Goal: Task Accomplishment & Management: Complete application form

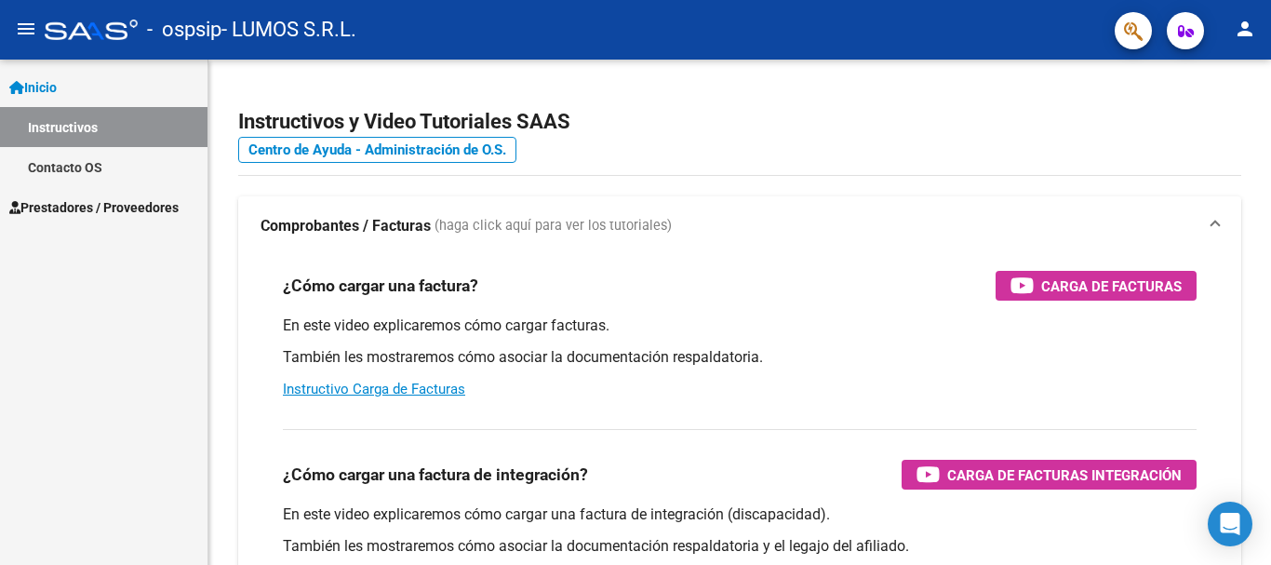
click at [157, 207] on span "Prestadores / Proveedores" at bounding box center [93, 207] width 169 height 20
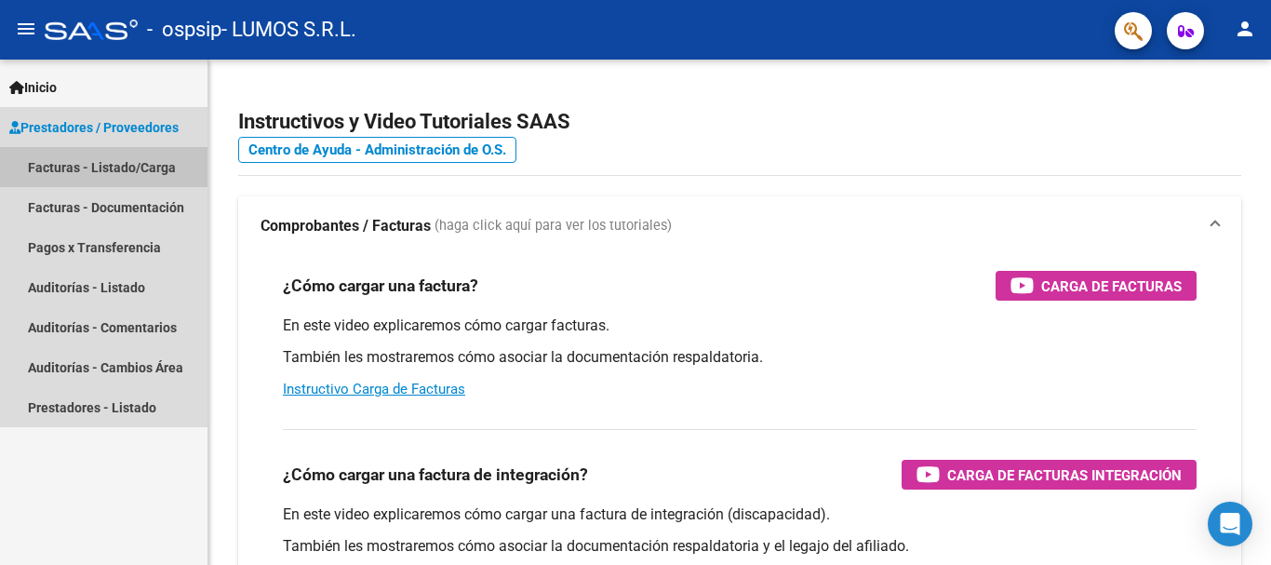
click at [143, 167] on link "Facturas - Listado/Carga" at bounding box center [104, 167] width 208 height 40
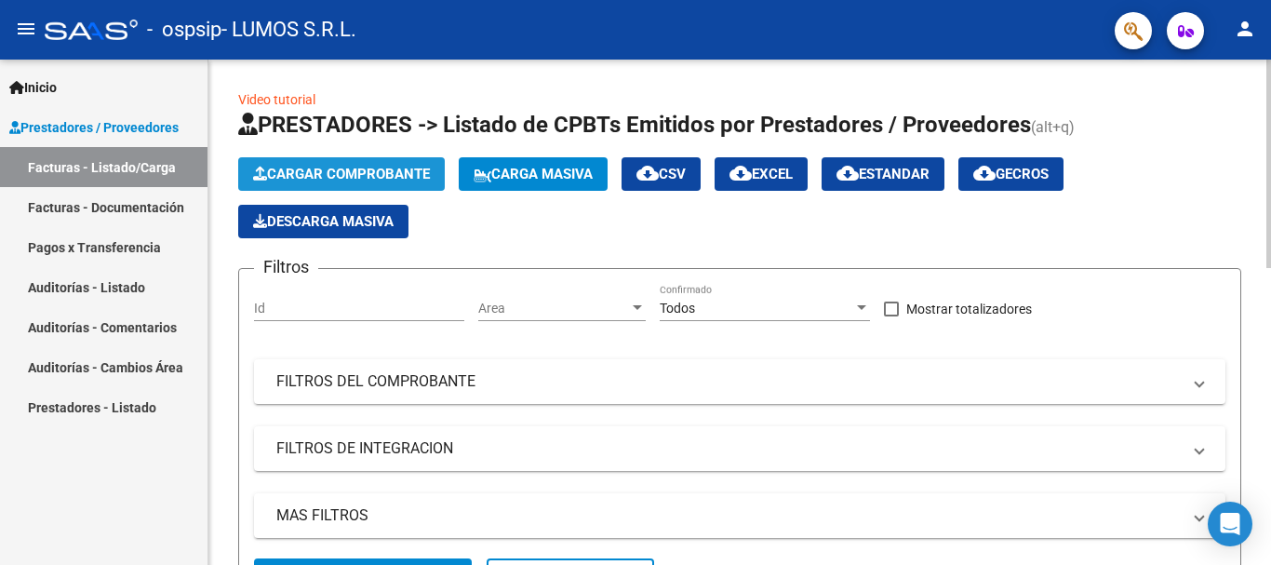
click at [395, 180] on span "Cargar Comprobante" at bounding box center [341, 174] width 177 height 17
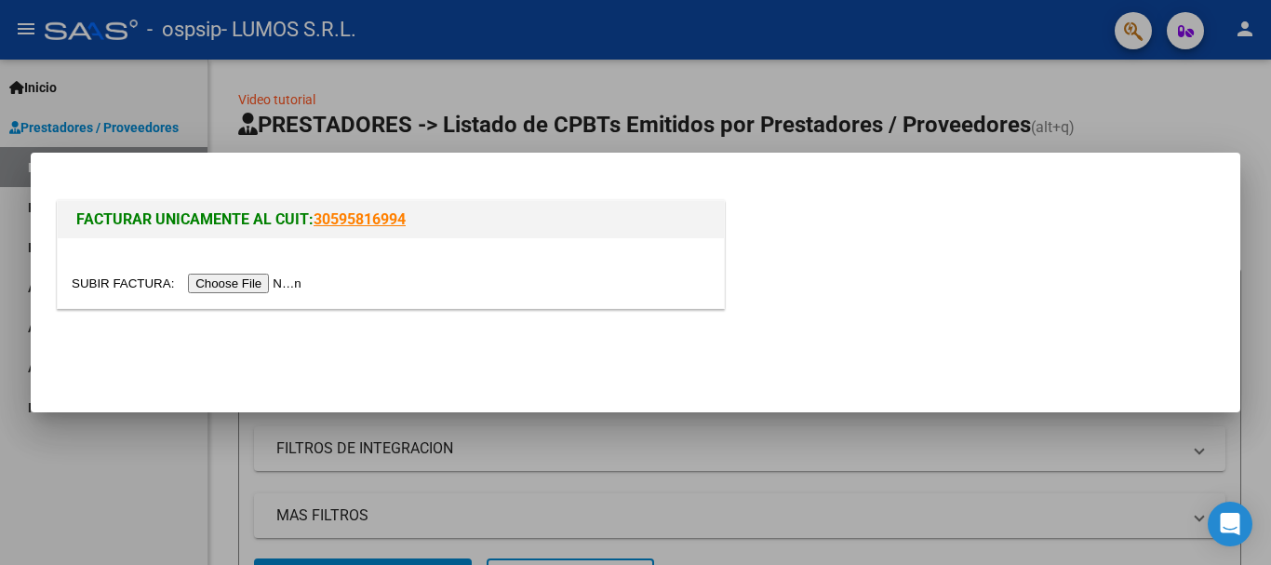
click at [258, 278] on input "file" at bounding box center [189, 284] width 235 height 20
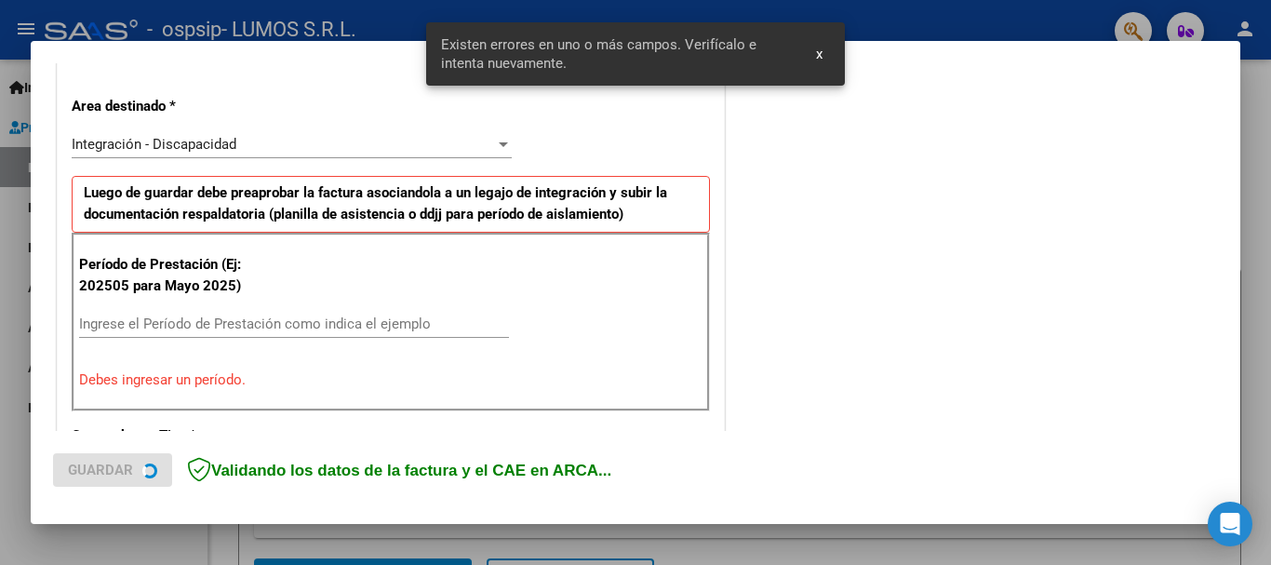
scroll to position [430, 0]
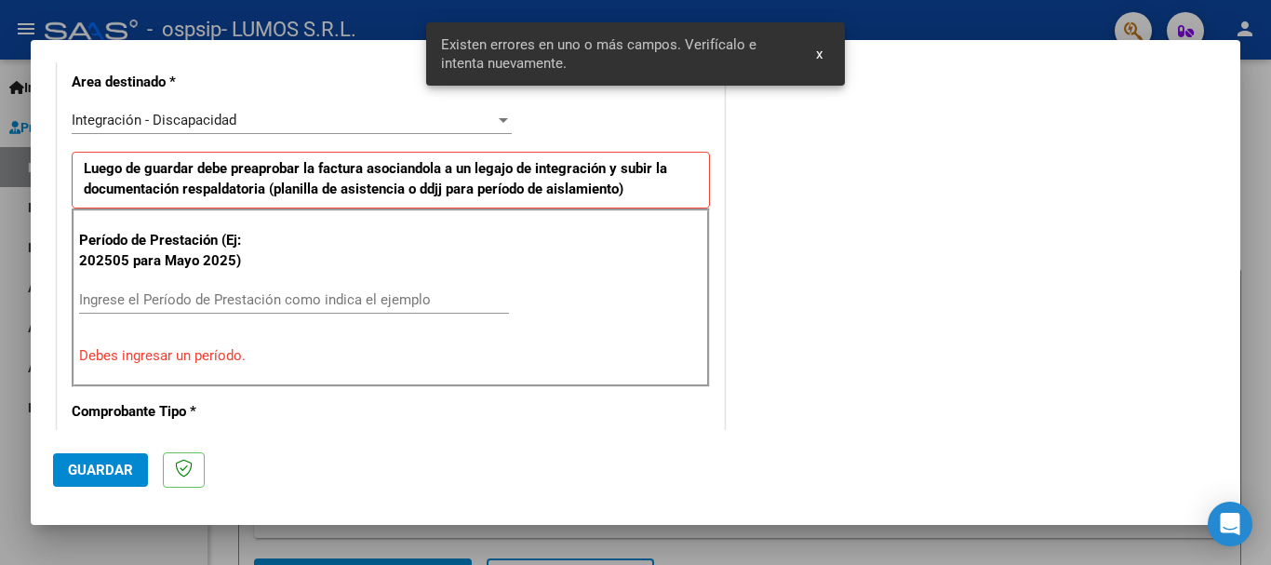
click at [141, 294] on input "Ingrese el Período de Prestación como indica el ejemplo" at bounding box center [294, 299] width 430 height 17
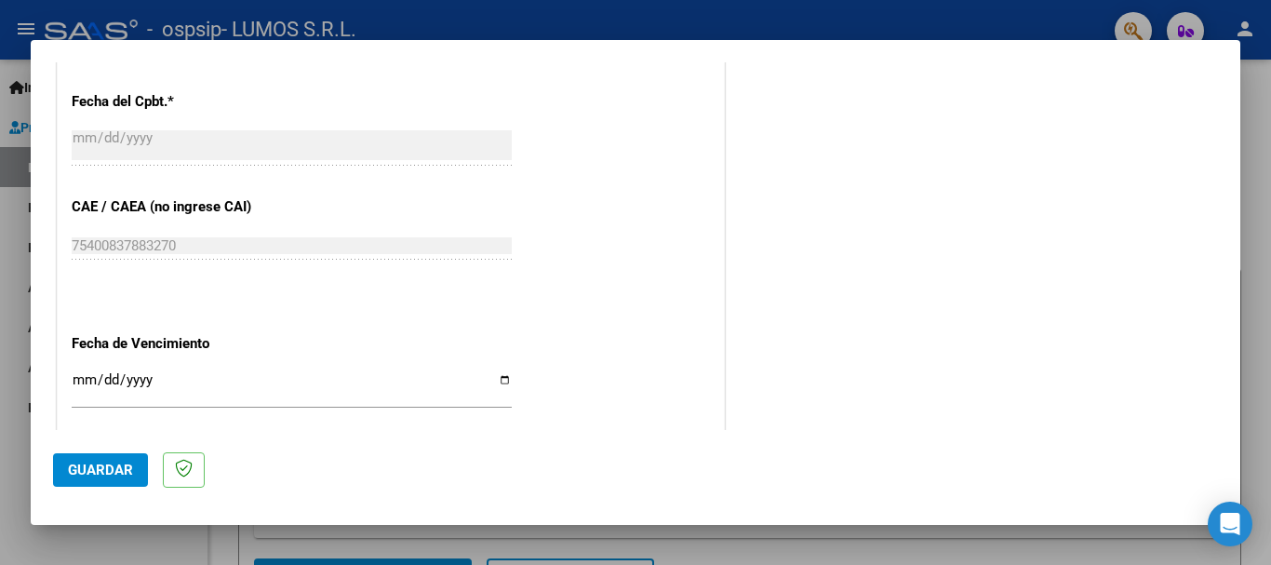
scroll to position [1174, 0]
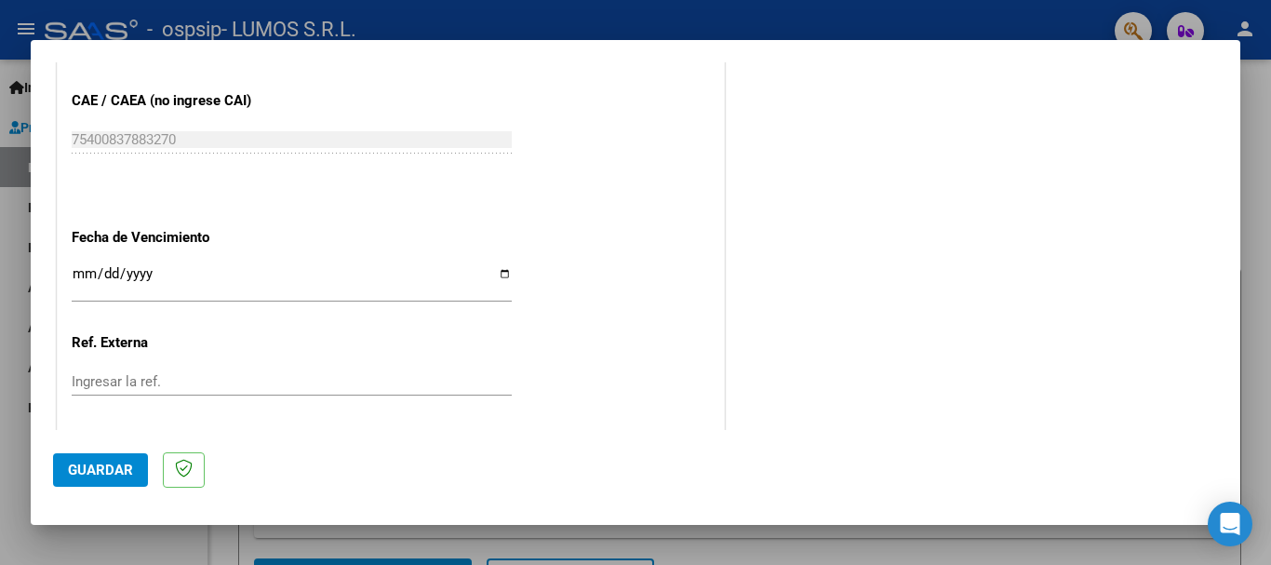
type input "202509"
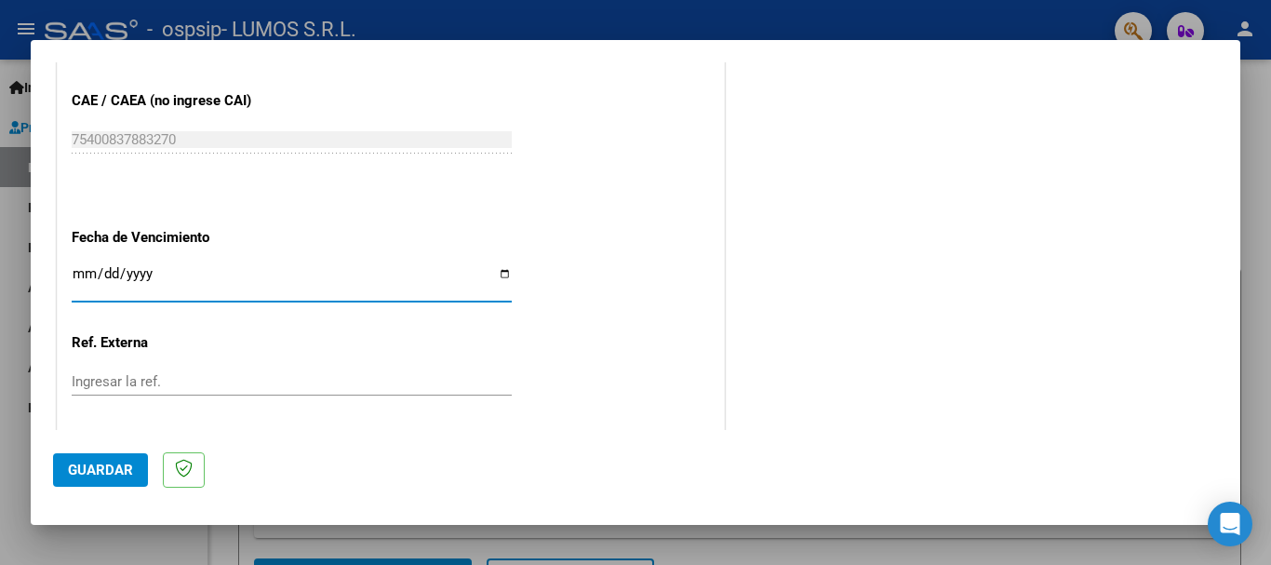
click at [498, 276] on input "Ingresar la fecha" at bounding box center [292, 281] width 440 height 30
type input "[DATE]"
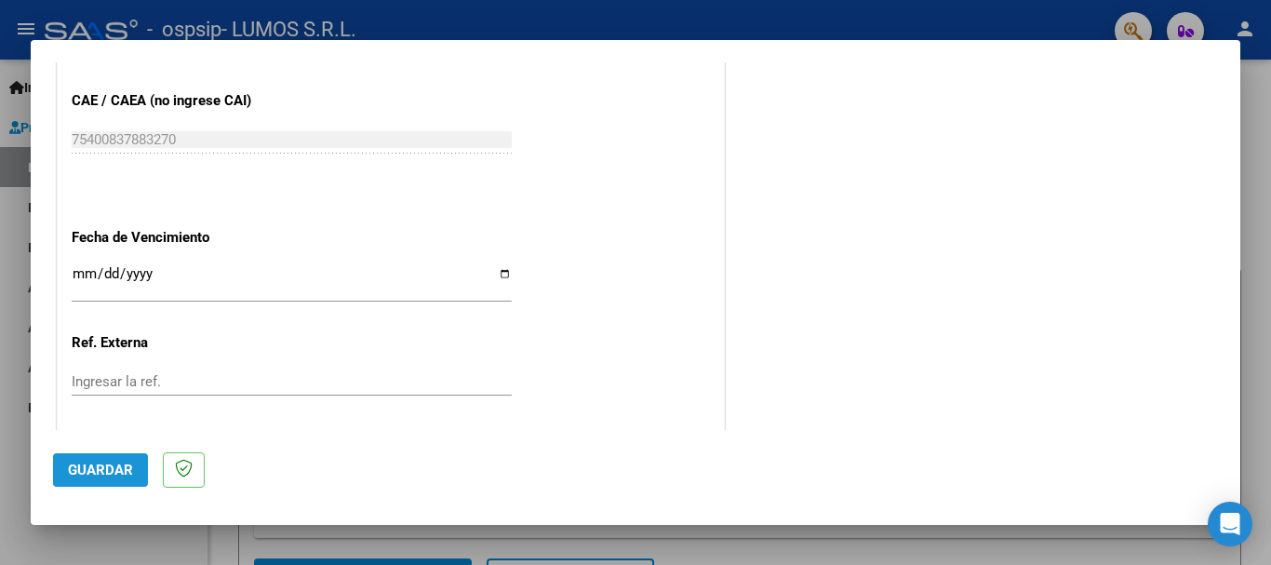
click at [105, 464] on span "Guardar" at bounding box center [100, 470] width 65 height 17
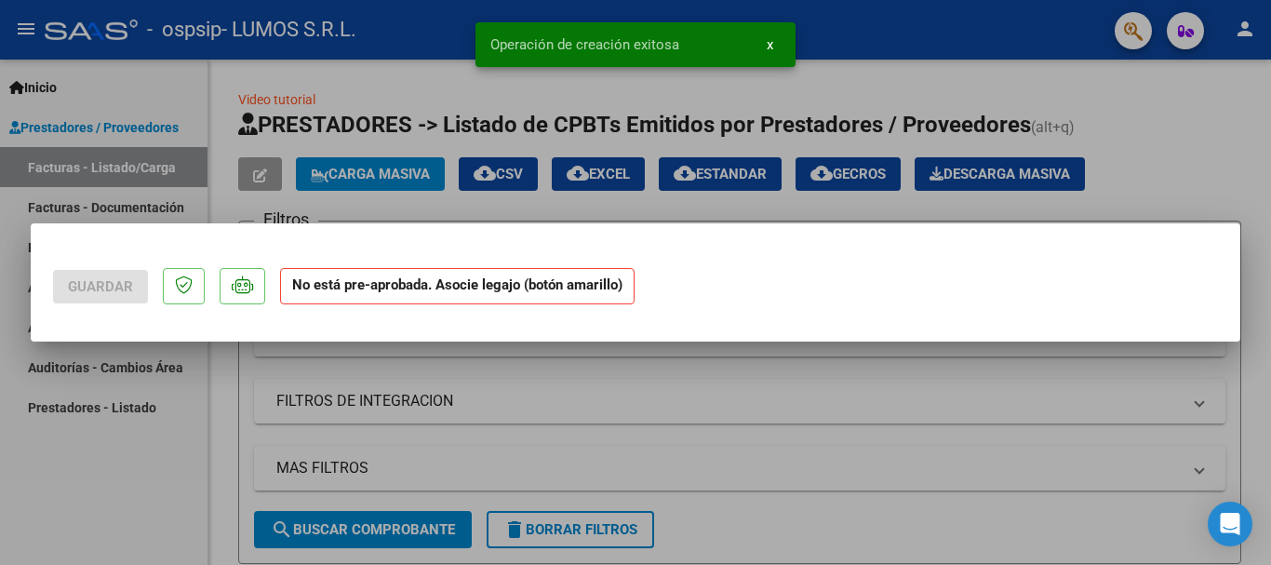
scroll to position [0, 0]
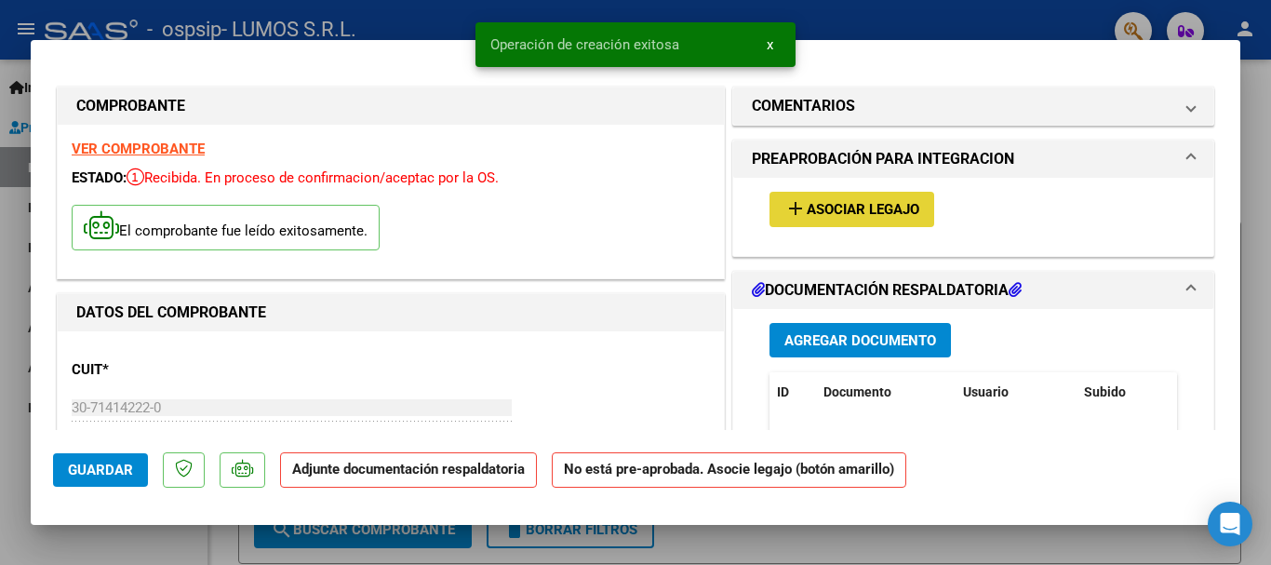
click at [891, 202] on span "Asociar Legajo" at bounding box center [863, 210] width 113 height 17
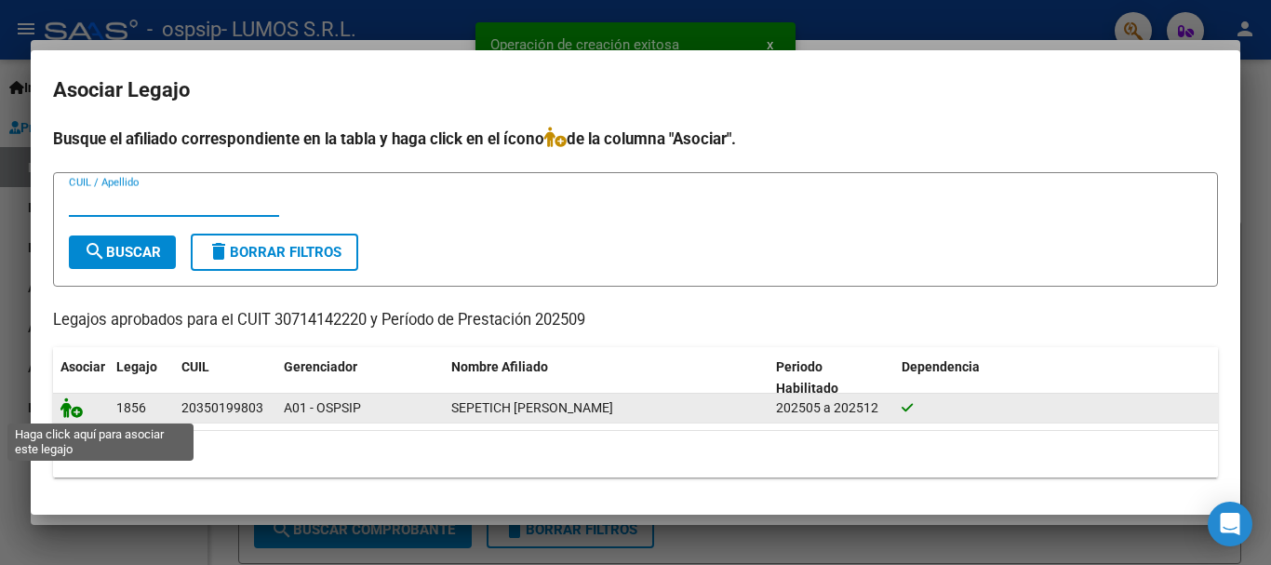
click at [75, 407] on icon at bounding box center [71, 407] width 22 height 20
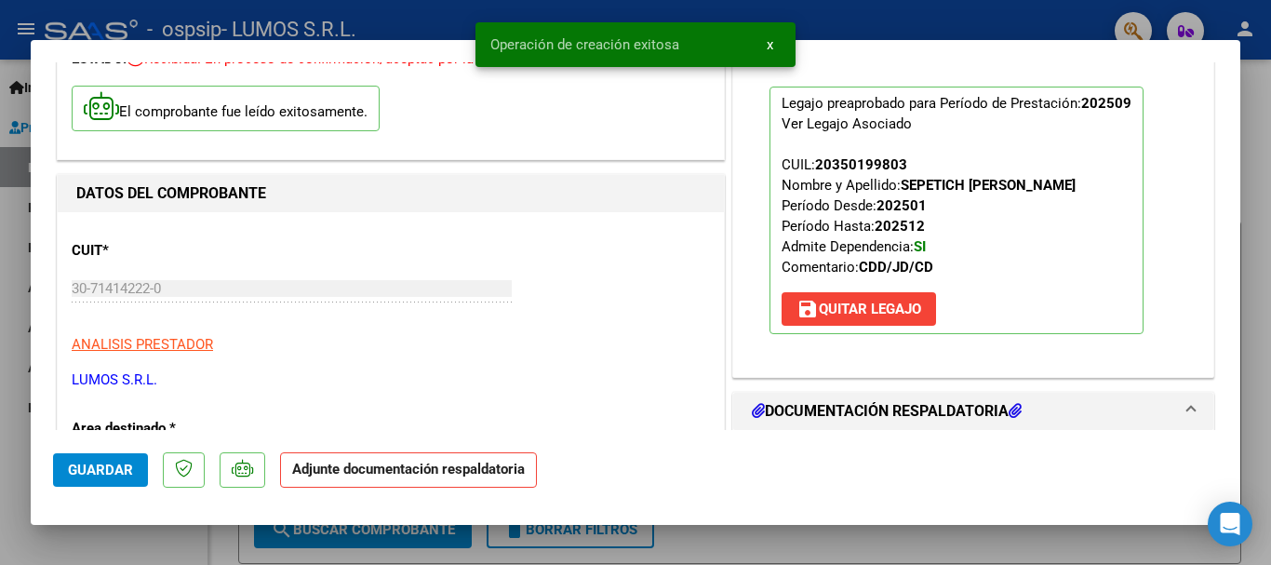
scroll to position [279, 0]
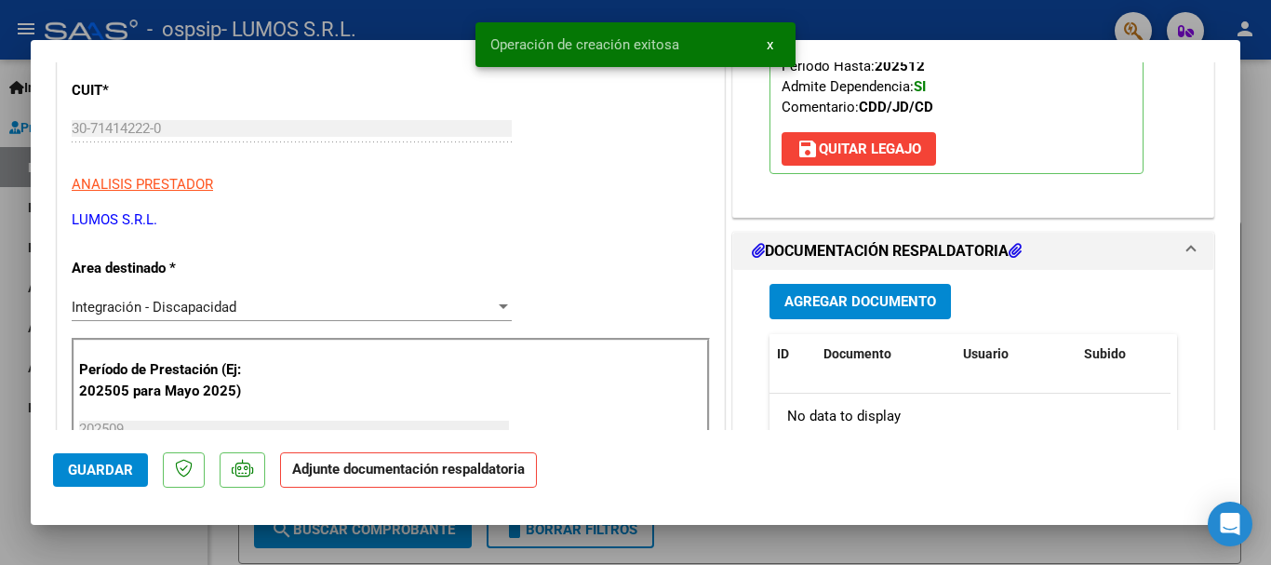
click at [819, 299] on span "Agregar Documento" at bounding box center [860, 302] width 152 height 17
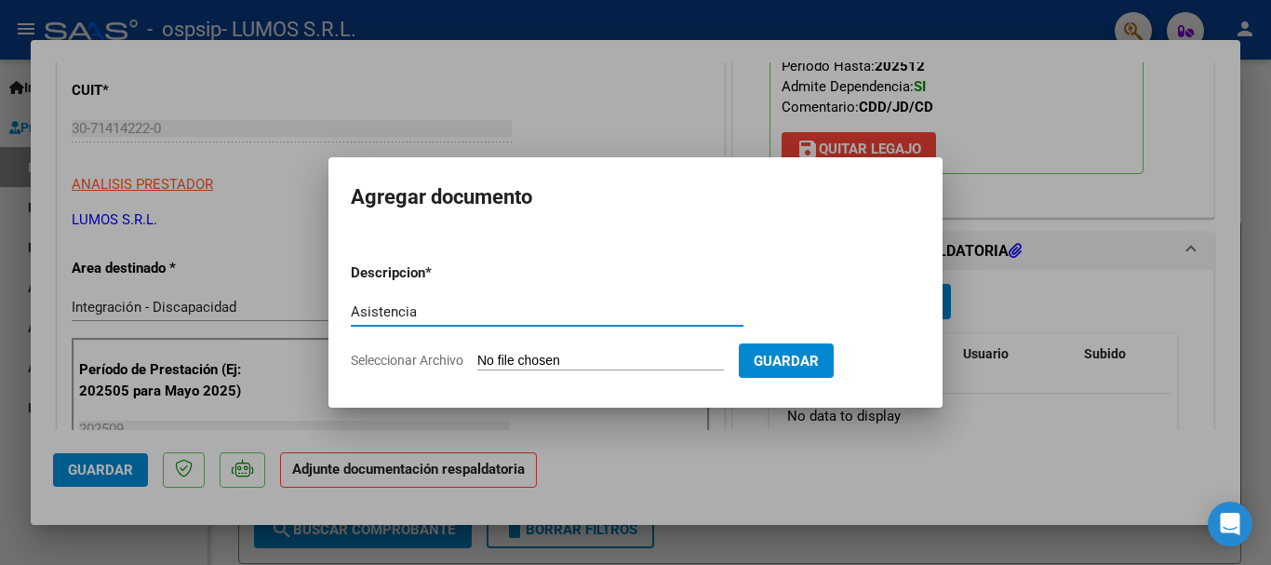
type input "Asistencia"
click at [519, 353] on input "Seleccionar Archivo" at bounding box center [600, 362] width 247 height 18
type input "C:\fakepath\Asistencia SEPETICH de Septiembre.pdf"
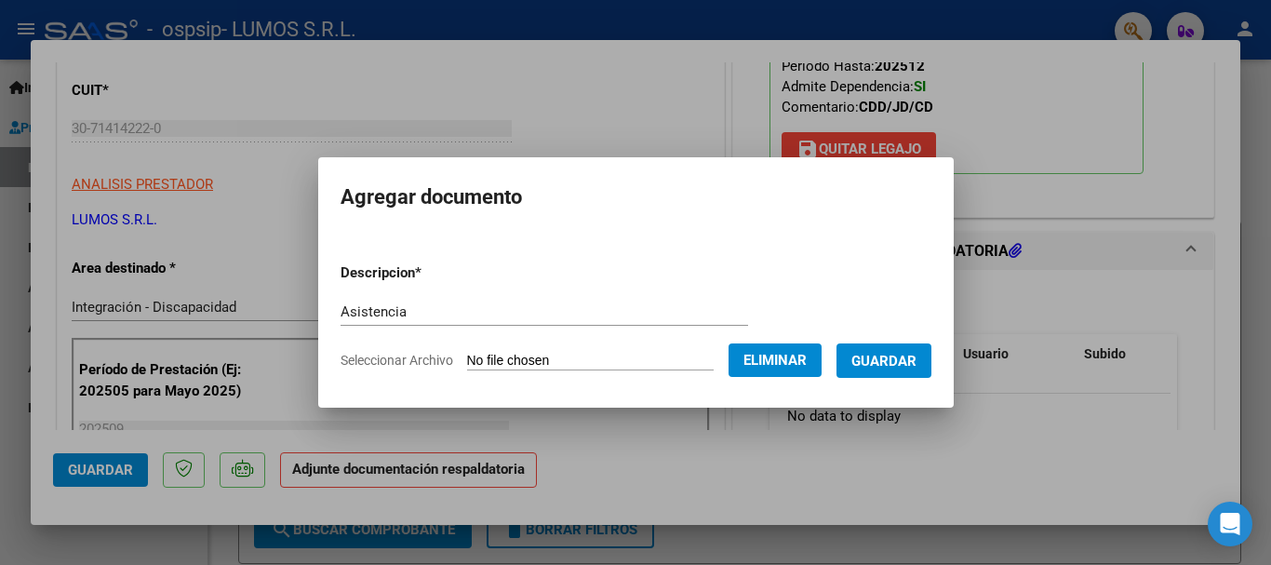
click at [909, 347] on button "Guardar" at bounding box center [884, 360] width 95 height 34
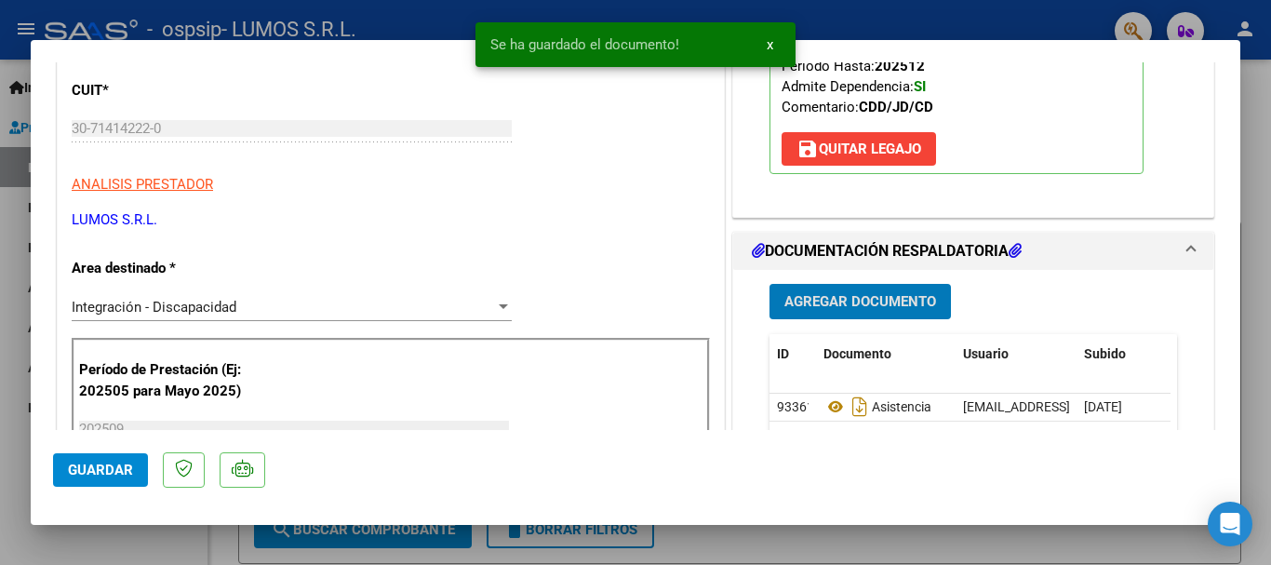
click at [854, 309] on span "Agregar Documento" at bounding box center [860, 302] width 152 height 17
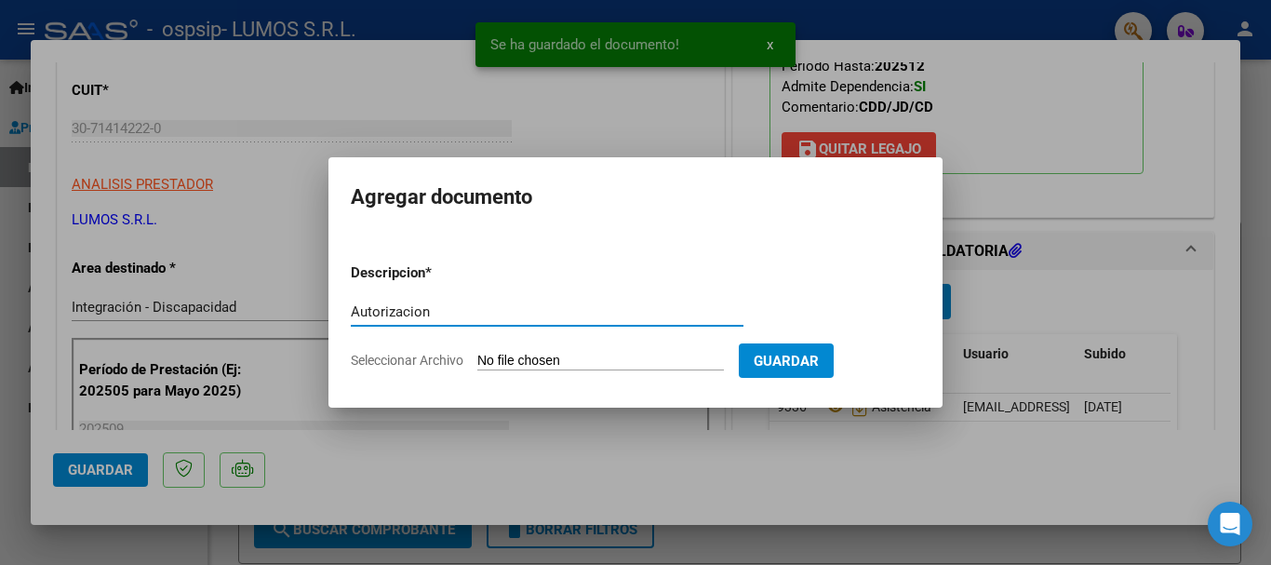
type input "Autorizacion"
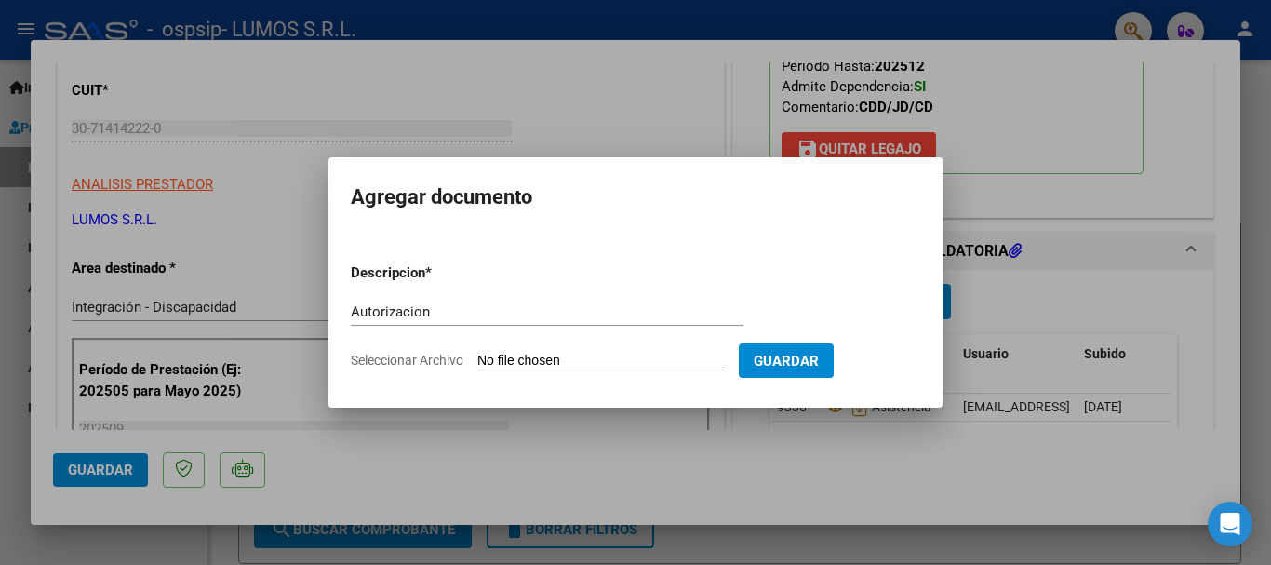
click at [527, 354] on input "Seleccionar Archivo" at bounding box center [600, 362] width 247 height 18
type input "C:\fakepath\AUTORIZACION 2025.pdf"
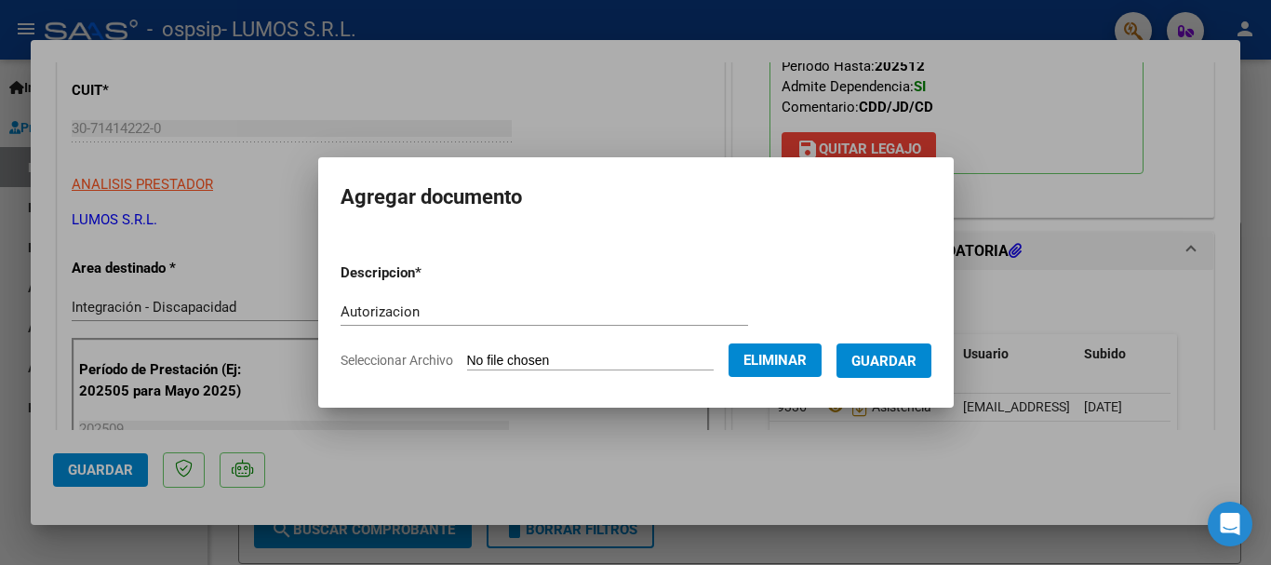
click at [917, 353] on span "Guardar" at bounding box center [883, 361] width 65 height 17
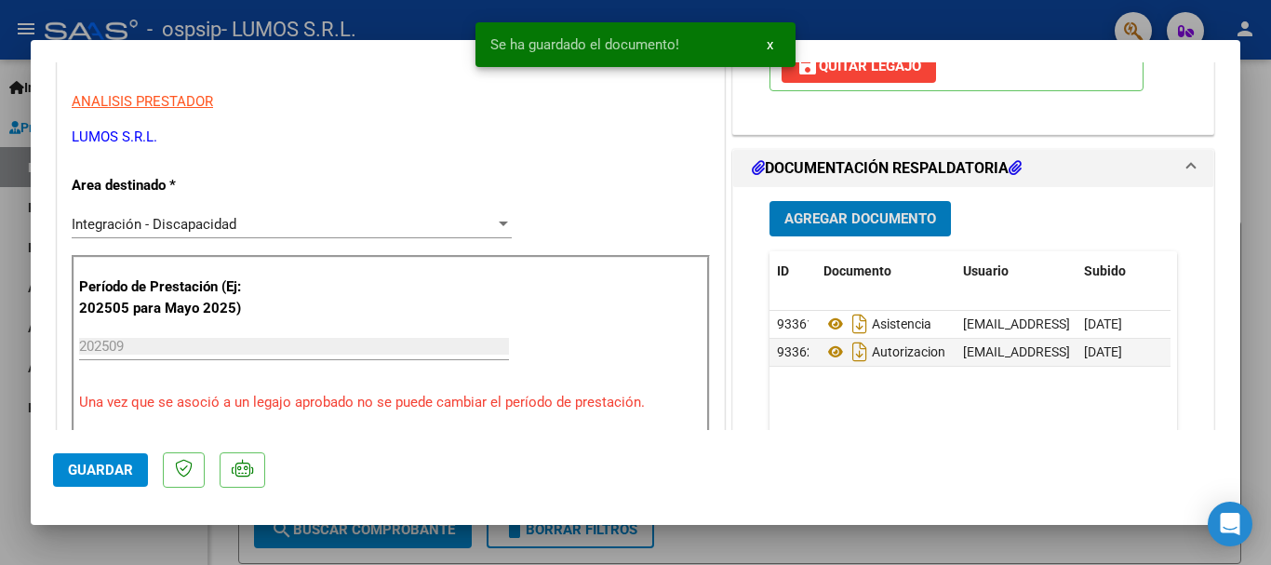
scroll to position [465, 0]
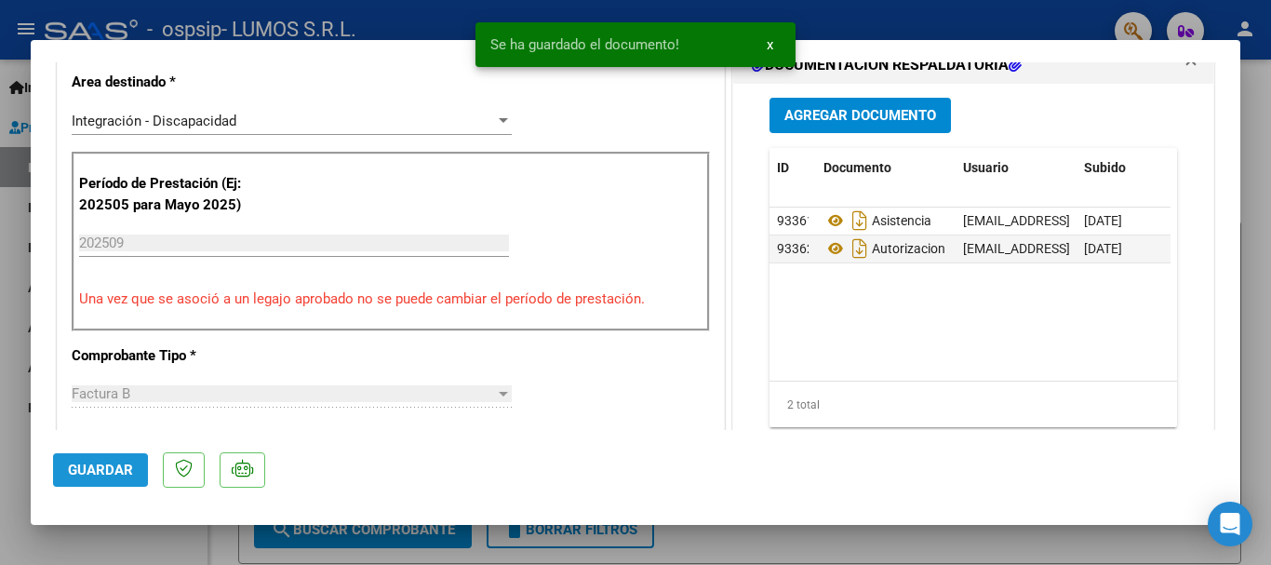
click at [77, 471] on span "Guardar" at bounding box center [100, 470] width 65 height 17
click at [1246, 320] on div at bounding box center [635, 282] width 1271 height 565
type input "$ 0,00"
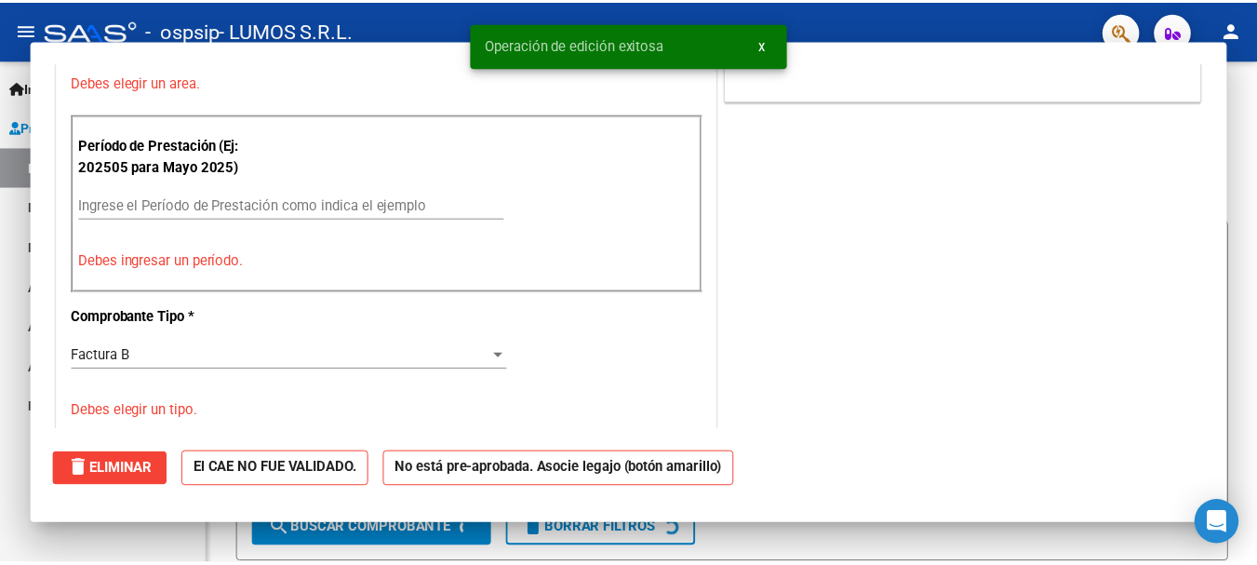
scroll to position [385, 0]
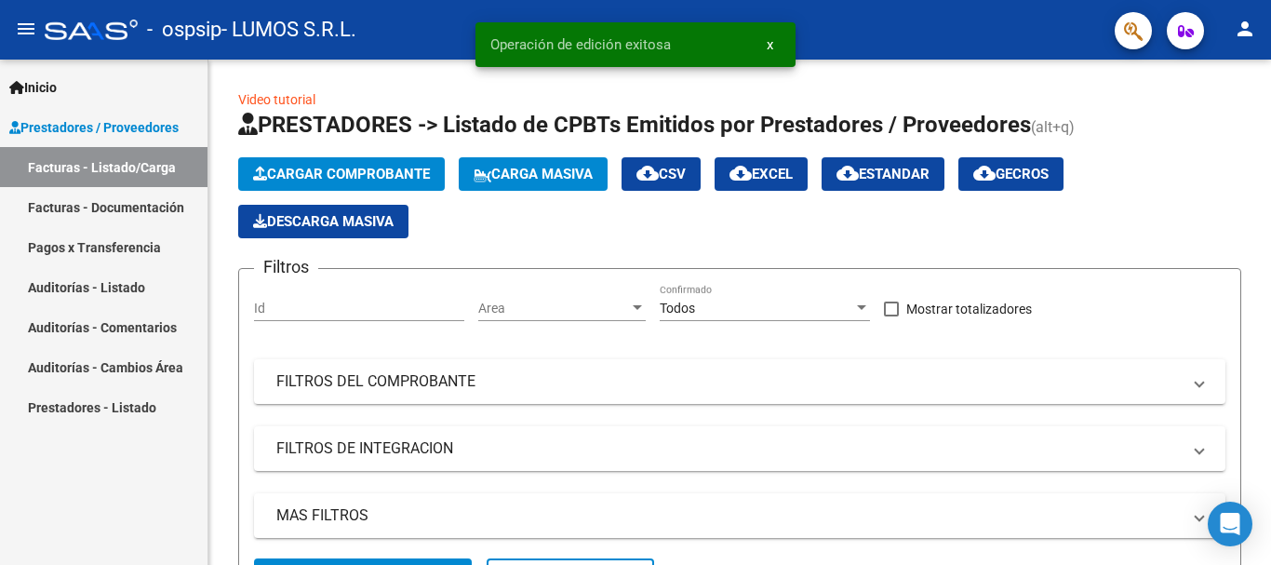
click at [110, 208] on link "Facturas - Documentación" at bounding box center [104, 207] width 208 height 40
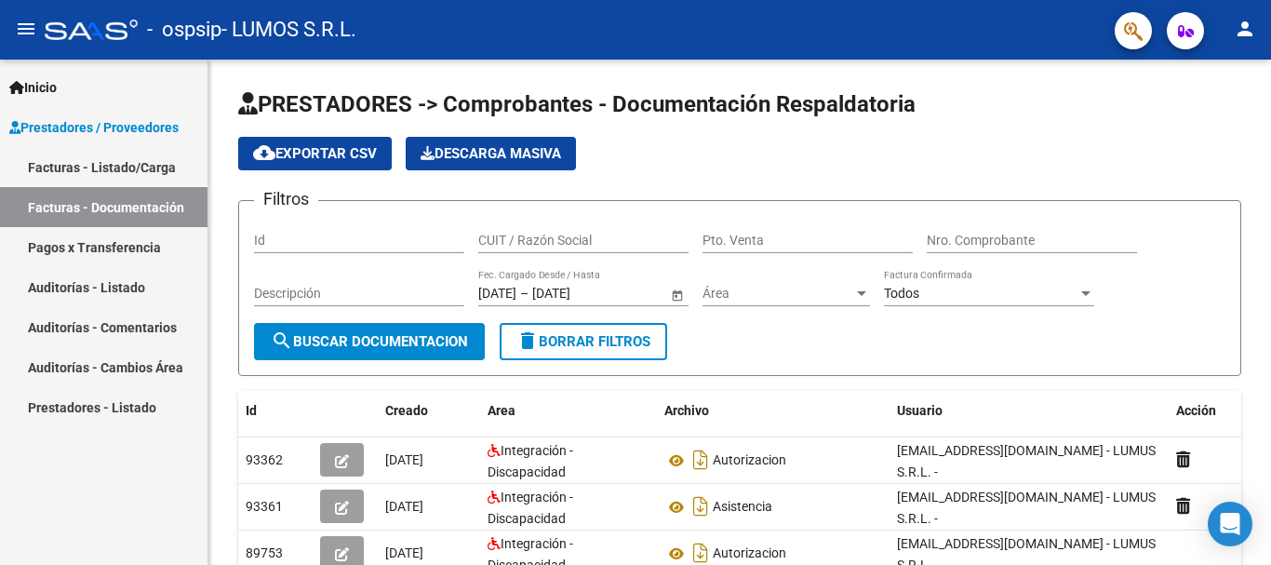
click at [1254, 44] on button "person" at bounding box center [1244, 29] width 37 height 37
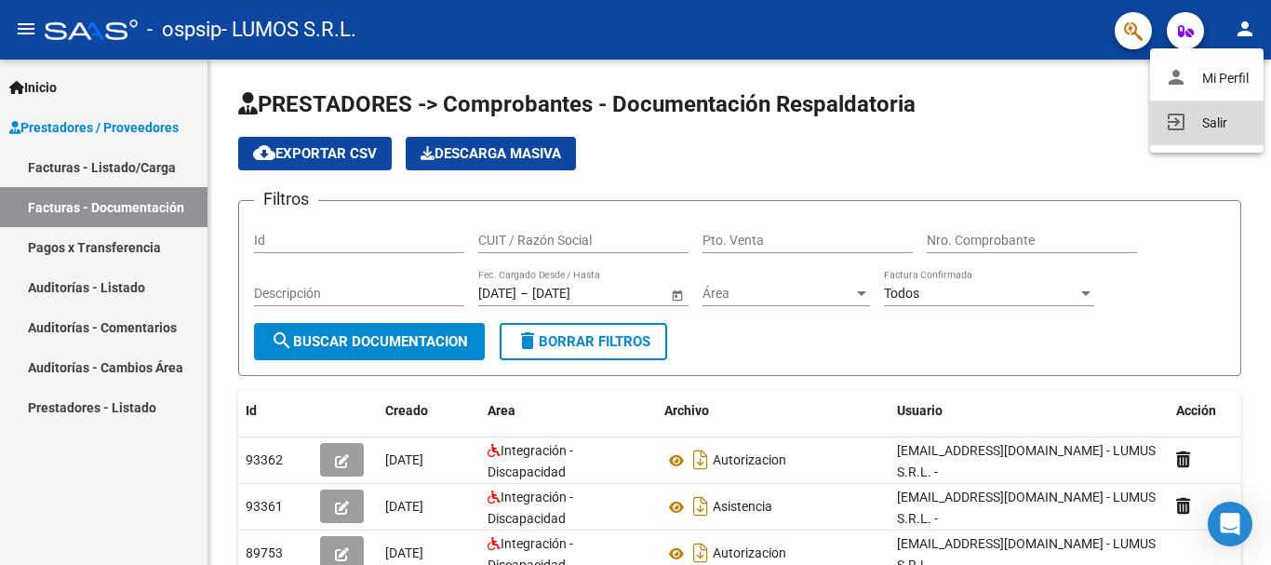
click at [1213, 136] on button "exit_to_app Salir" at bounding box center [1207, 122] width 114 height 45
